Goal: Information Seeking & Learning: Check status

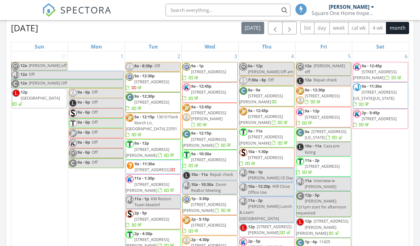
scroll to position [279, 0]
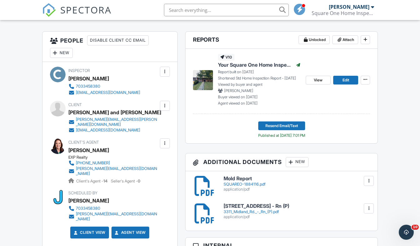
scroll to position [151, 0]
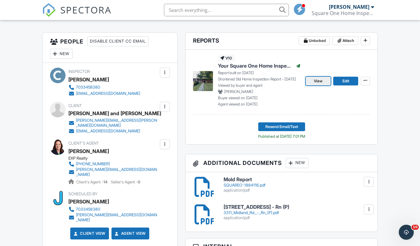
click at [319, 80] on span "View" at bounding box center [318, 81] width 9 height 6
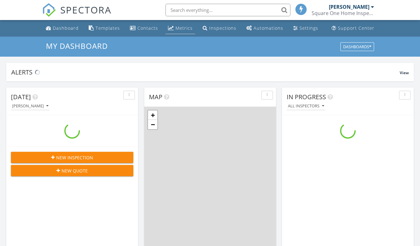
click at [181, 28] on div "Metrics" at bounding box center [184, 28] width 17 height 6
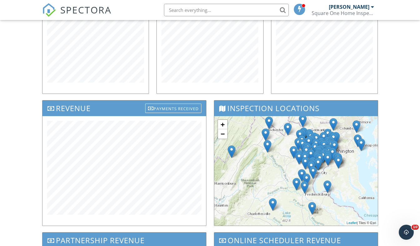
scroll to position [136, 0]
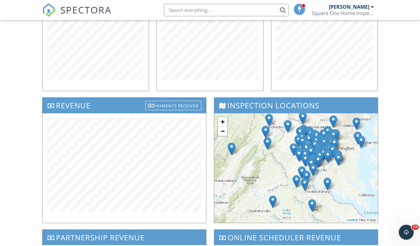
click at [47, 13] on img at bounding box center [49, 10] width 14 height 14
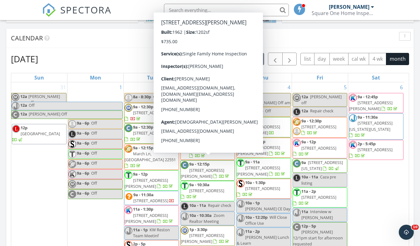
scroll to position [248, 0]
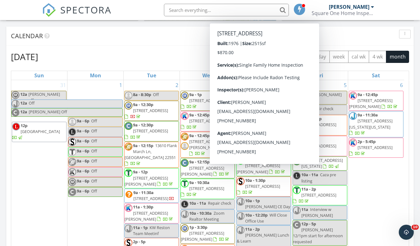
click at [235, 83] on link "3" at bounding box center [232, 85] width 5 height 10
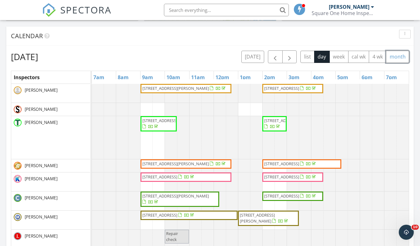
click at [396, 58] on button "month" at bounding box center [397, 57] width 23 height 12
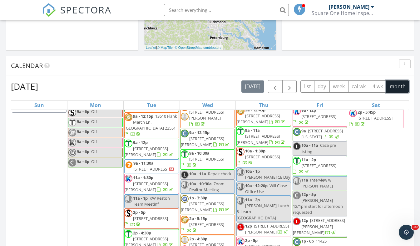
scroll to position [206, 0]
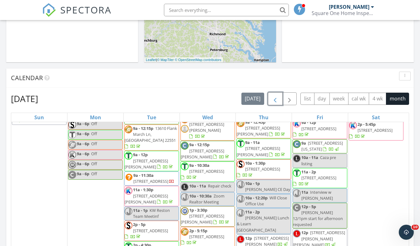
click at [277, 100] on span "button" at bounding box center [274, 98] width 7 height 7
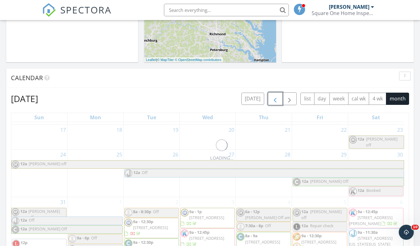
click at [278, 100] on span "button" at bounding box center [274, 98] width 7 height 7
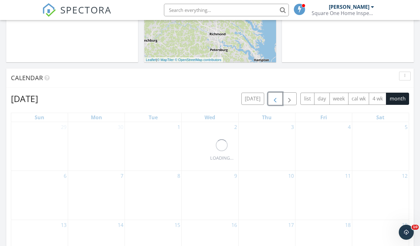
scroll to position [0, 0]
click at [274, 99] on span "button" at bounding box center [274, 98] width 7 height 7
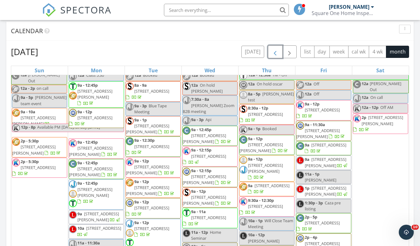
scroll to position [409, 0]
